Goal: Information Seeking & Learning: Learn about a topic

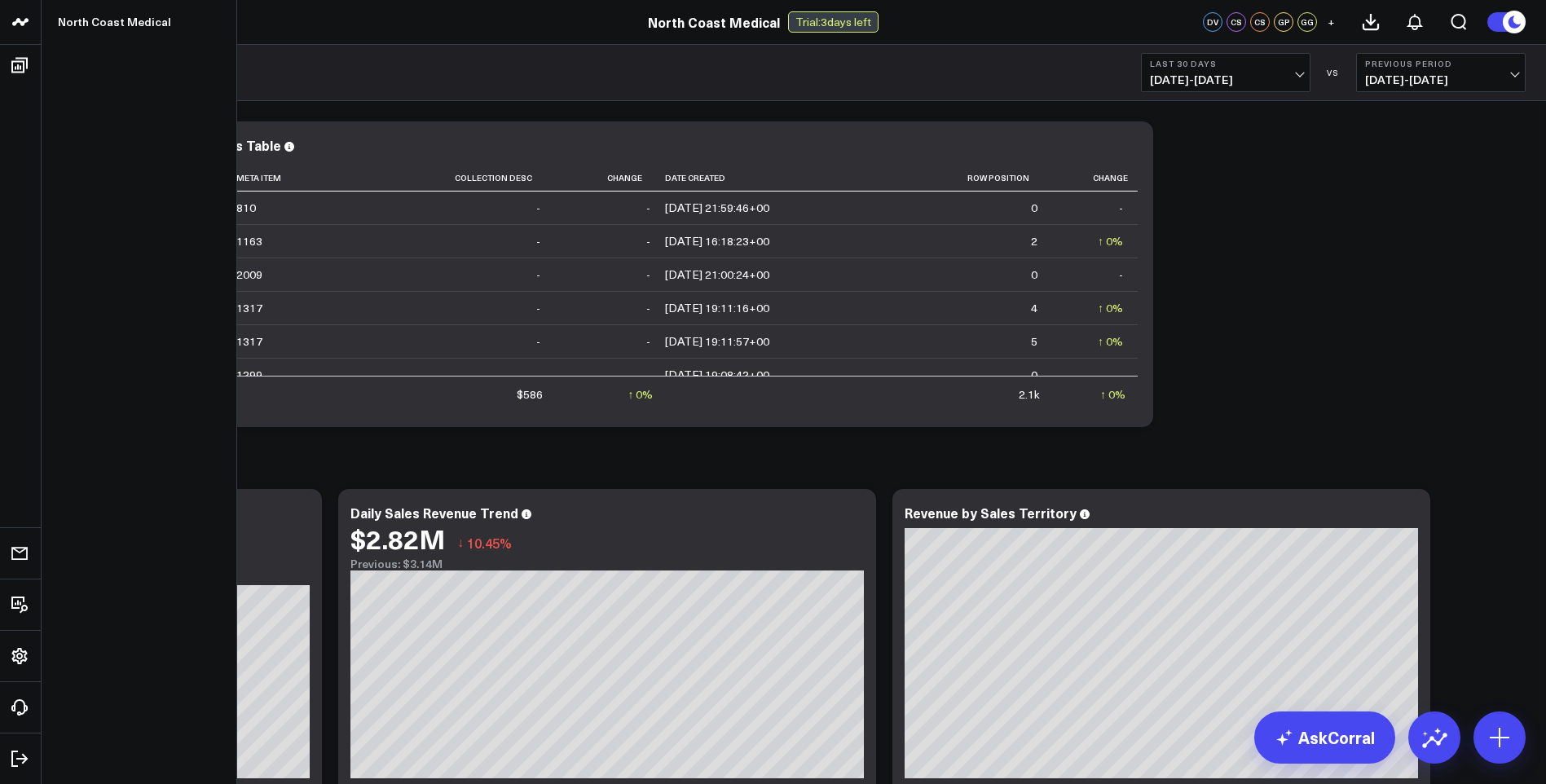
click at [20, 18] on icon at bounding box center [20, 21] width 19 height 19
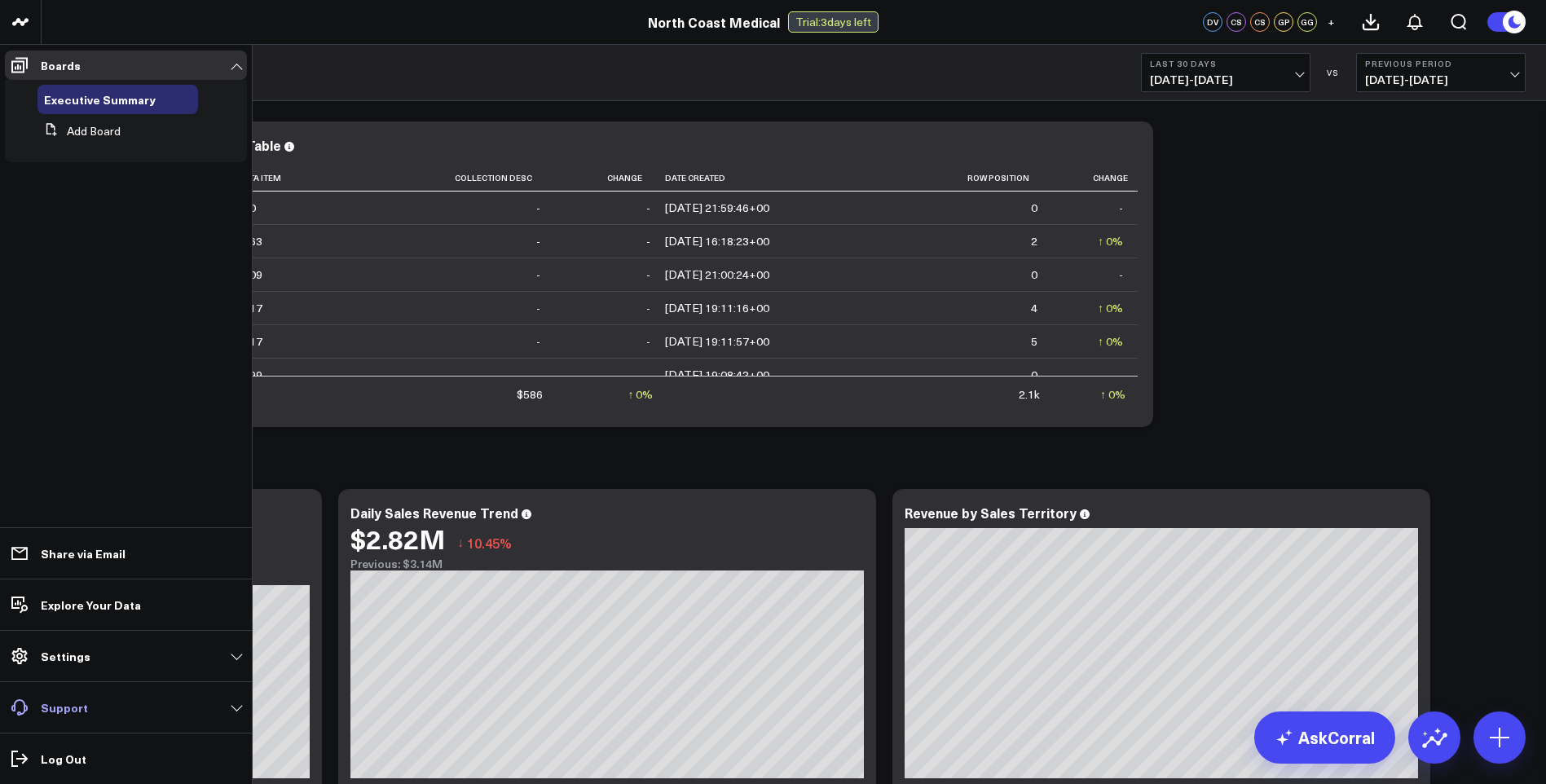
click at [97, 704] on link "Support" at bounding box center [126, 707] width 243 height 29
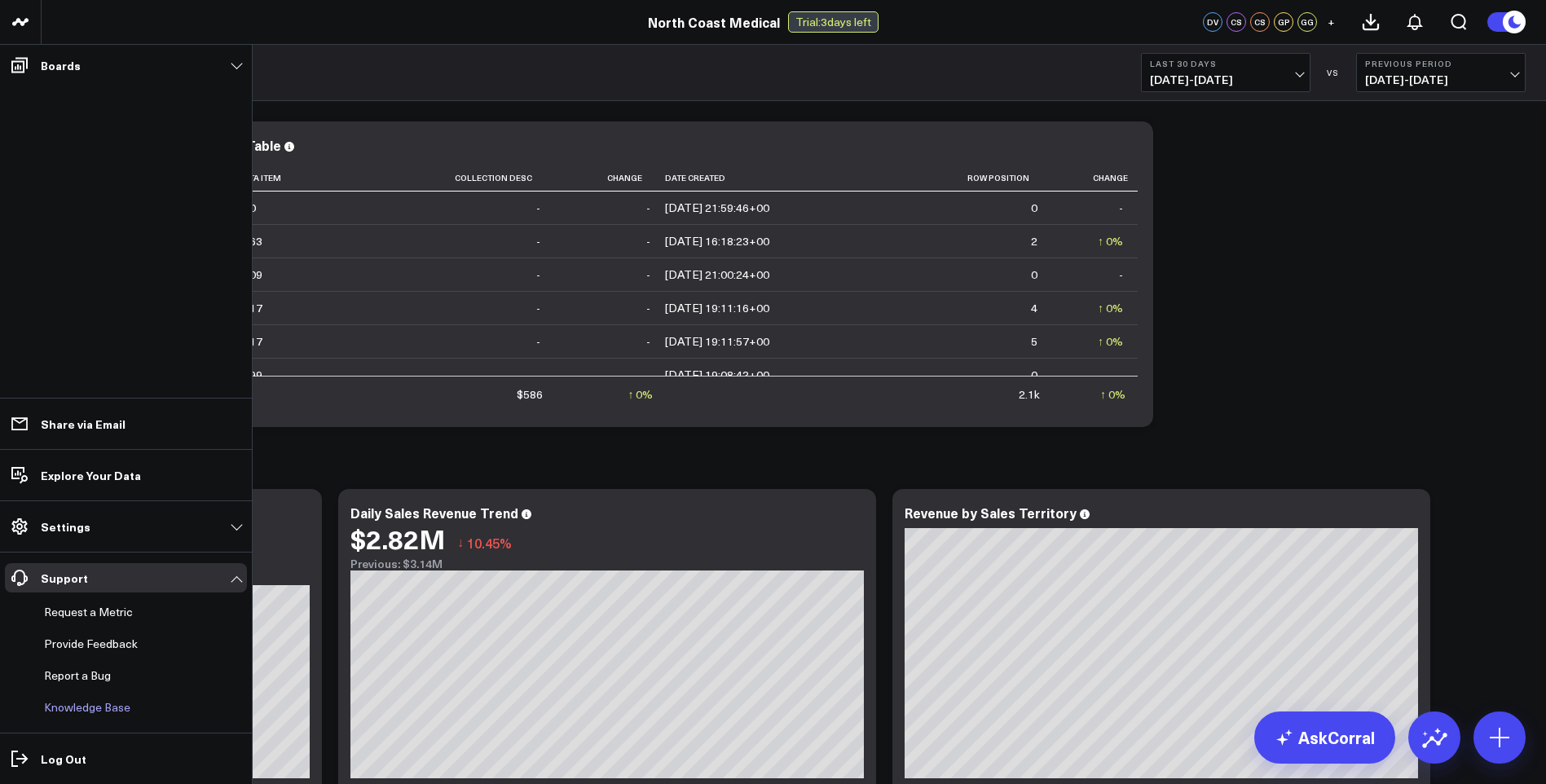
click at [90, 702] on link "Knowledge Base" at bounding box center [118, 707] width 161 height 29
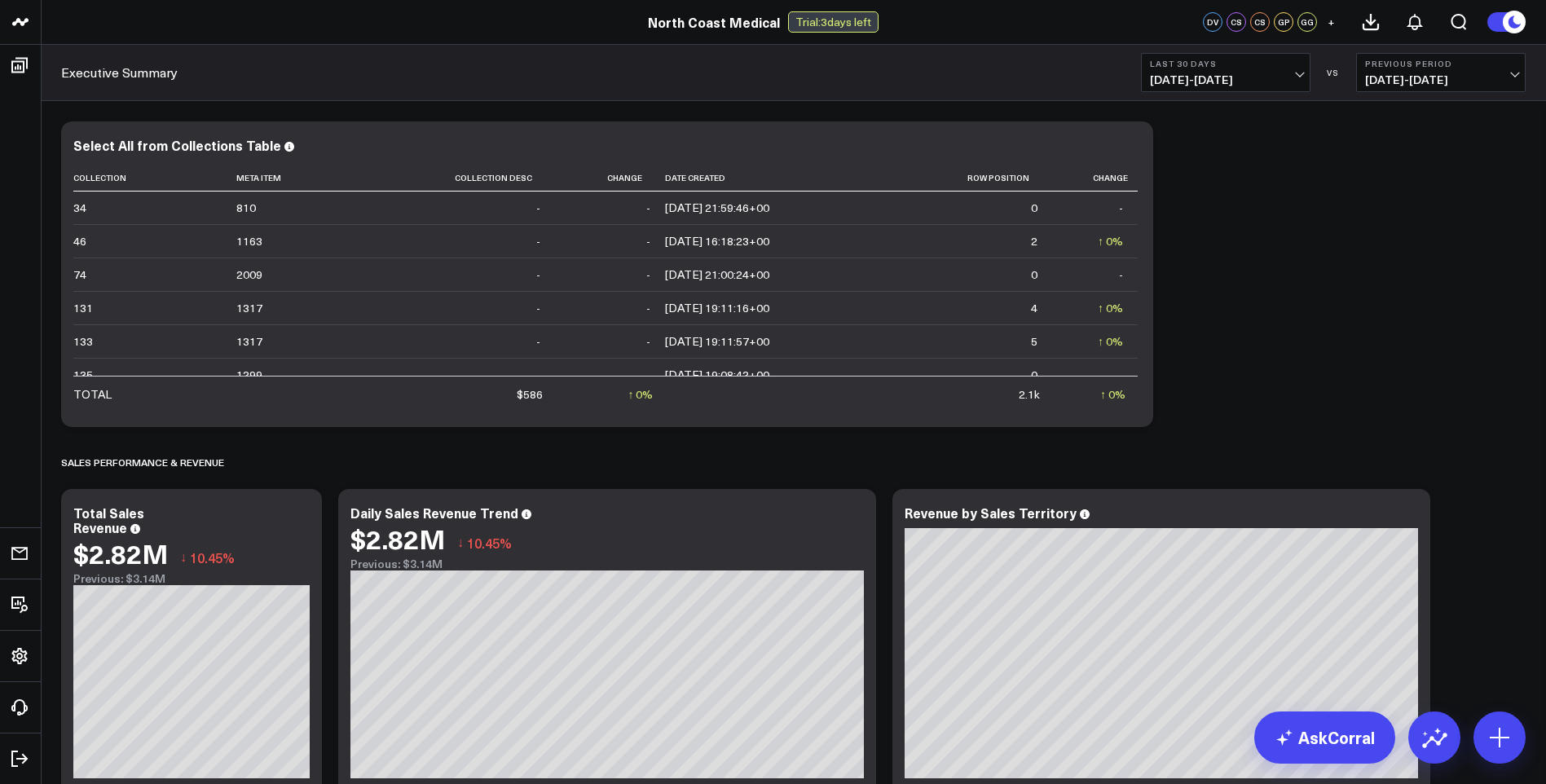
click at [1310, 22] on div "GG" at bounding box center [1307, 21] width 19 height 19
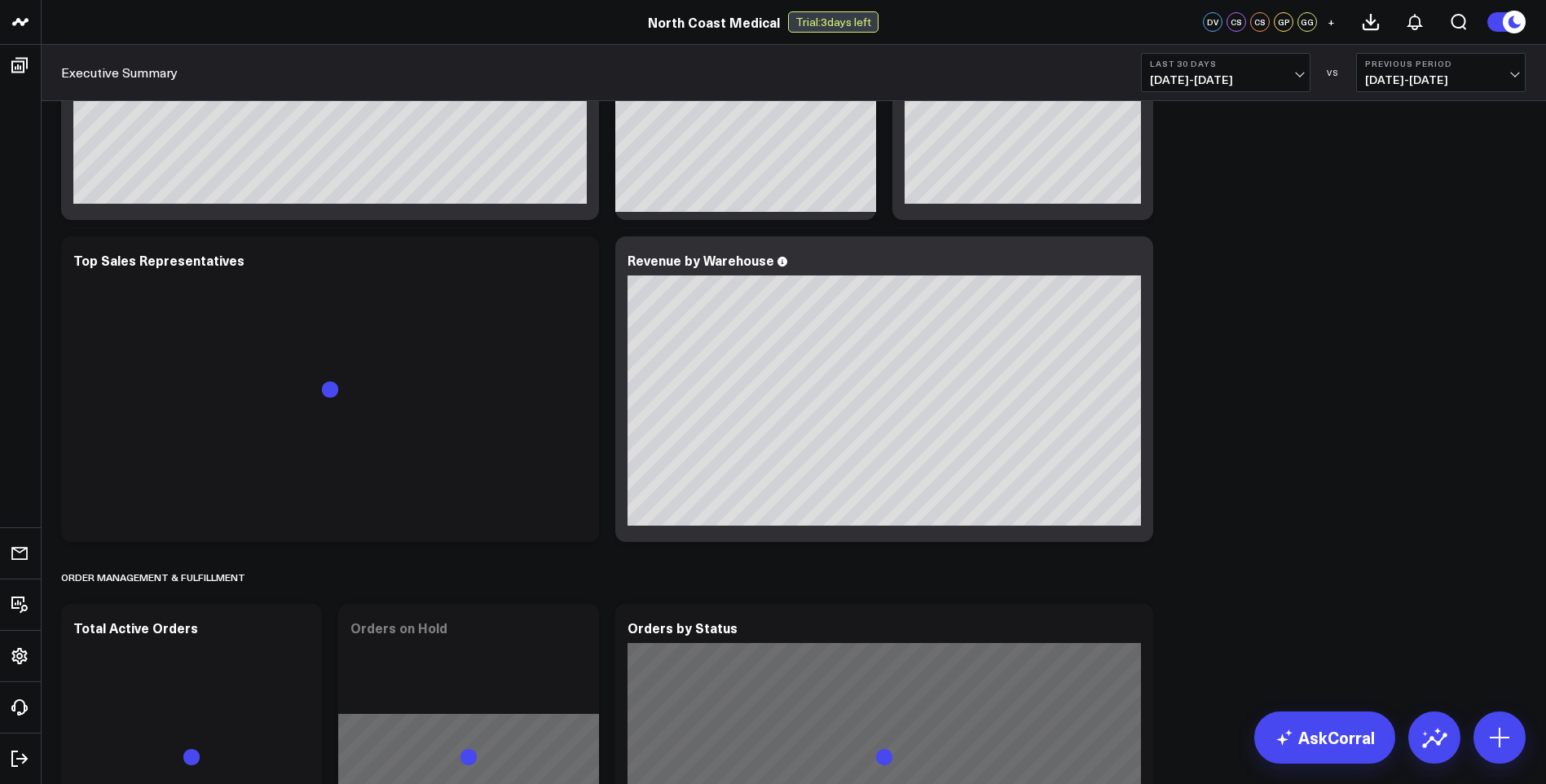
scroll to position [909, 0]
